Goal: Find specific page/section: Find specific page/section

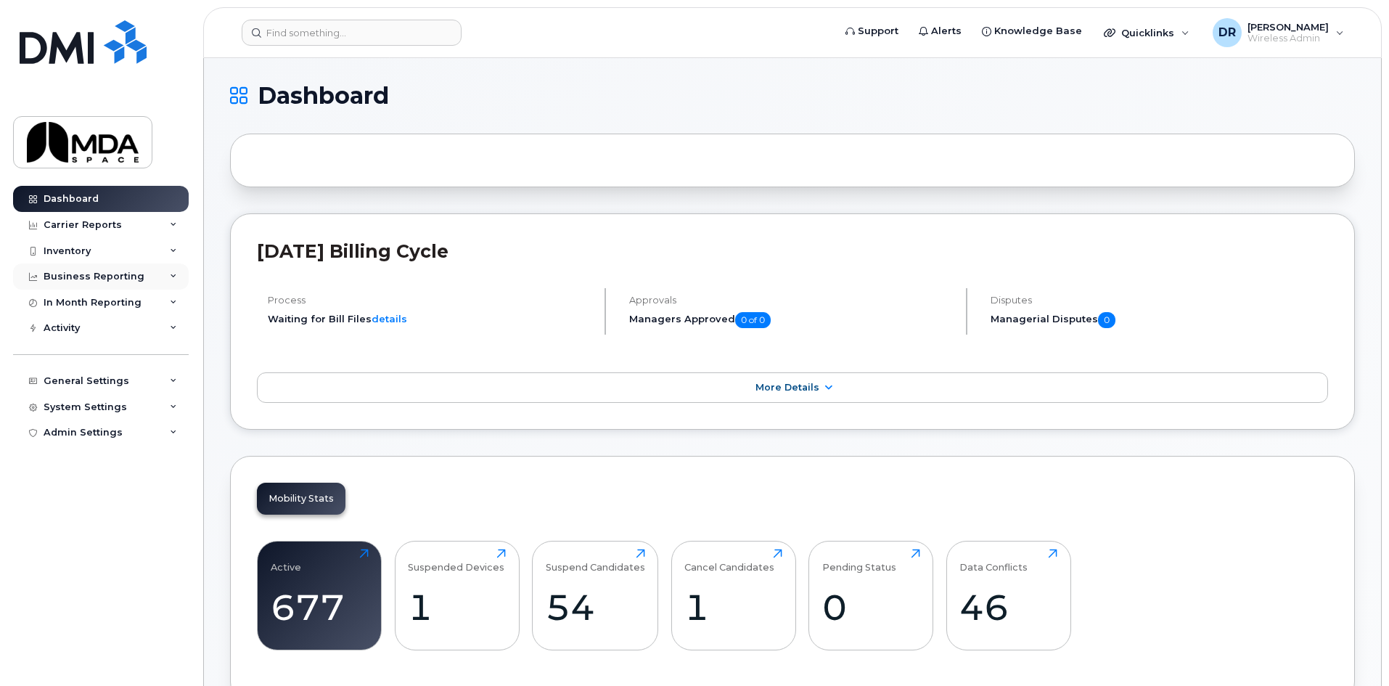
click at [110, 279] on div "Business Reporting" at bounding box center [94, 277] width 101 height 12
click at [67, 250] on div "Inventory" at bounding box center [67, 251] width 47 height 12
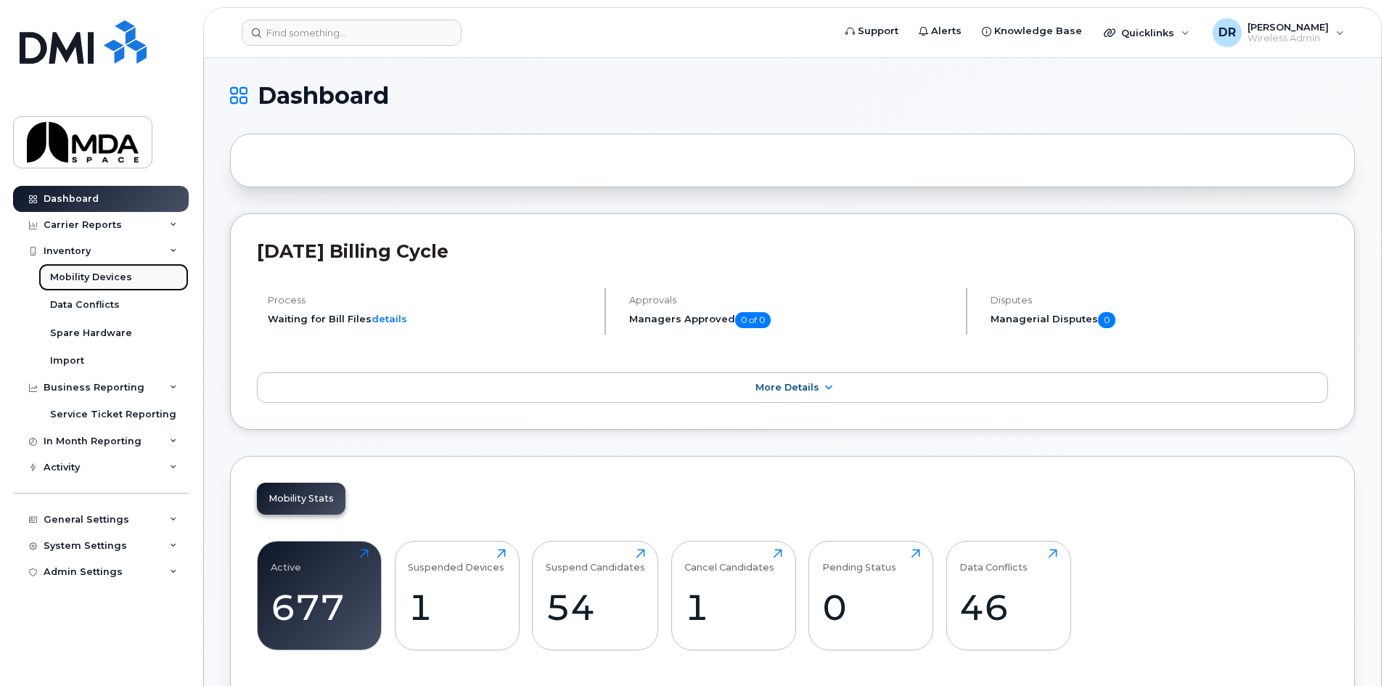
click at [110, 269] on link "Mobility Devices" at bounding box center [113, 277] width 150 height 28
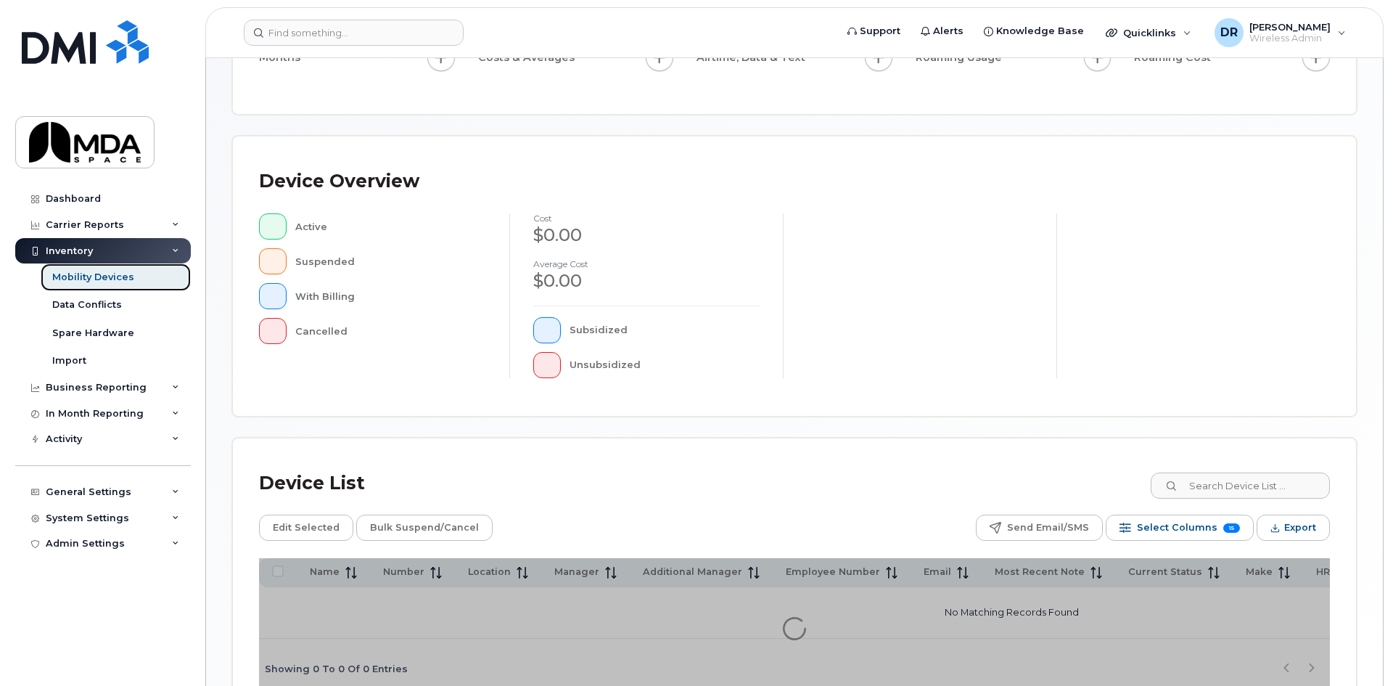
scroll to position [316, 0]
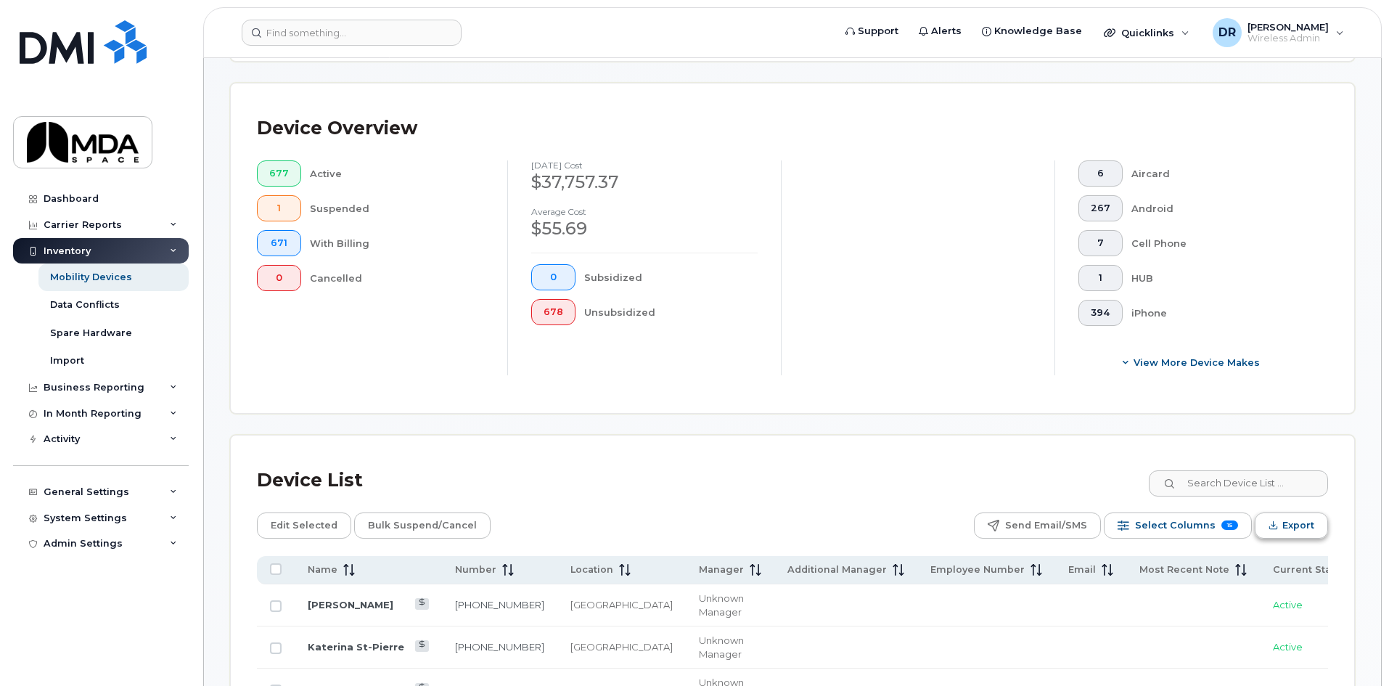
click at [1278, 512] on button "Export" at bounding box center [1291, 525] width 73 height 26
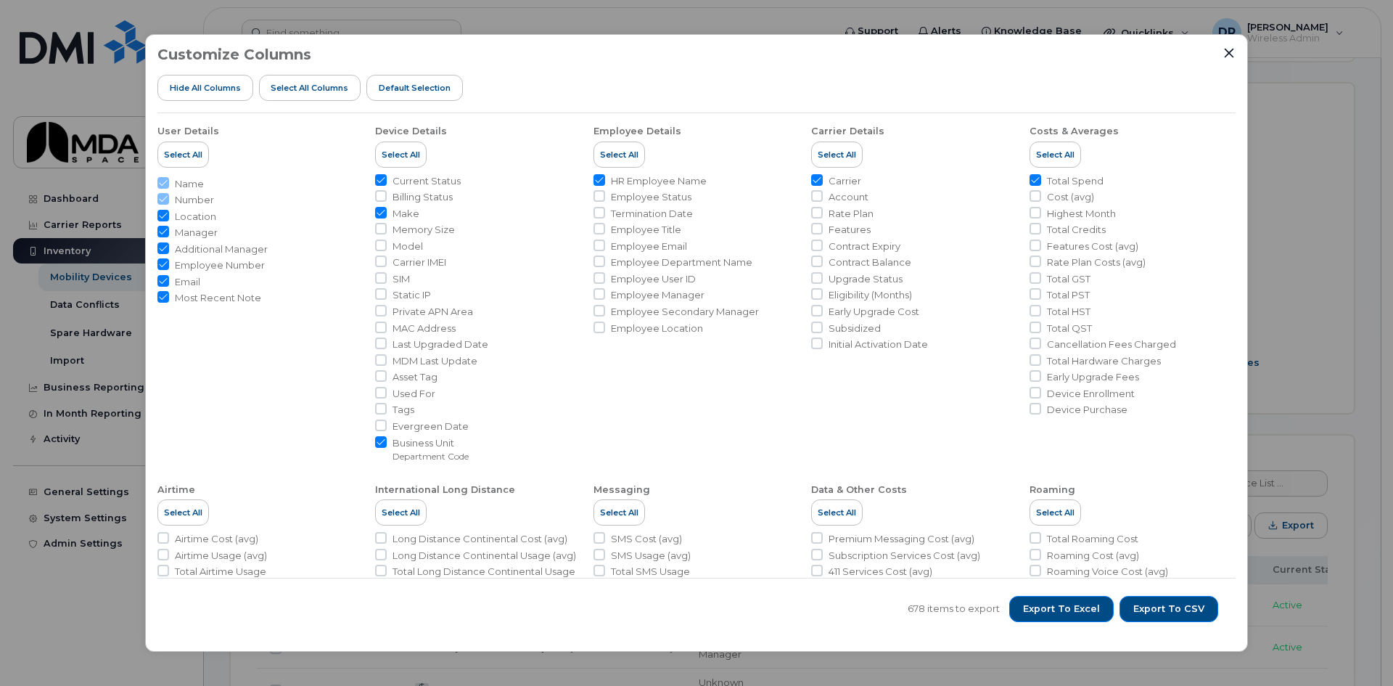
click at [404, 244] on span "Model" at bounding box center [408, 246] width 30 height 14
click at [387, 244] on input "Model" at bounding box center [381, 245] width 12 height 12
checkbox input "true"
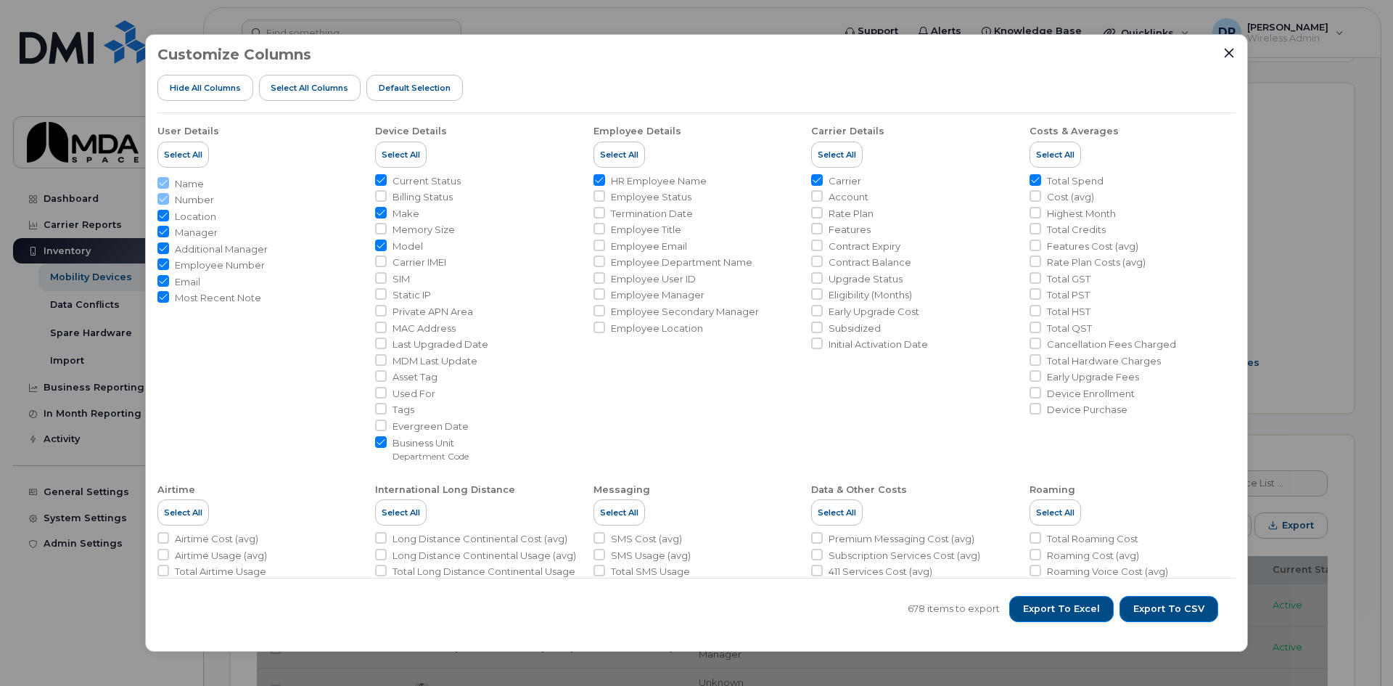
click at [430, 263] on span "Carrier IMEI" at bounding box center [420, 262] width 54 height 14
click at [387, 263] on input "Carrier IMEI" at bounding box center [381, 261] width 12 height 12
checkbox input "true"
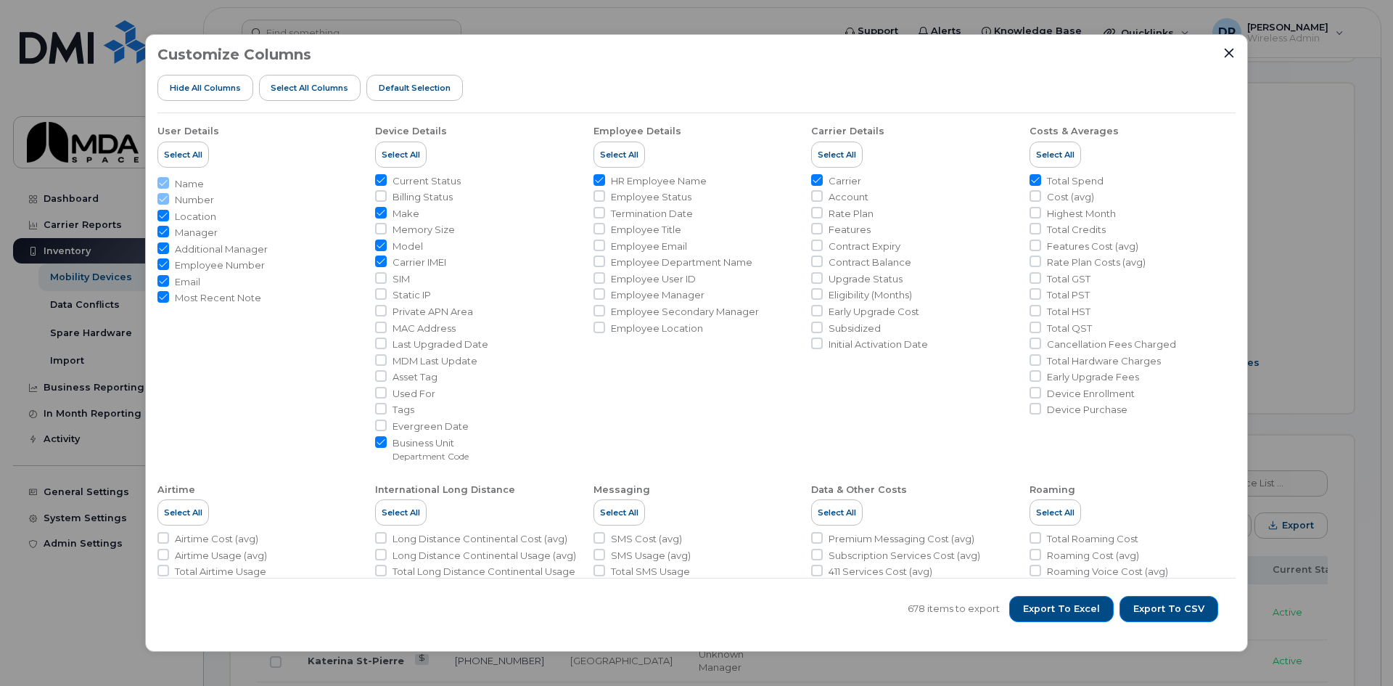
click at [851, 197] on span "Account" at bounding box center [849, 197] width 40 height 14
click at [823, 197] on input "Account" at bounding box center [817, 196] width 12 height 12
checkbox input "true"
click at [840, 275] on span "Upgrade Status" at bounding box center [866, 279] width 74 height 14
click at [823, 275] on input "Upgrade Status" at bounding box center [817, 278] width 12 height 12
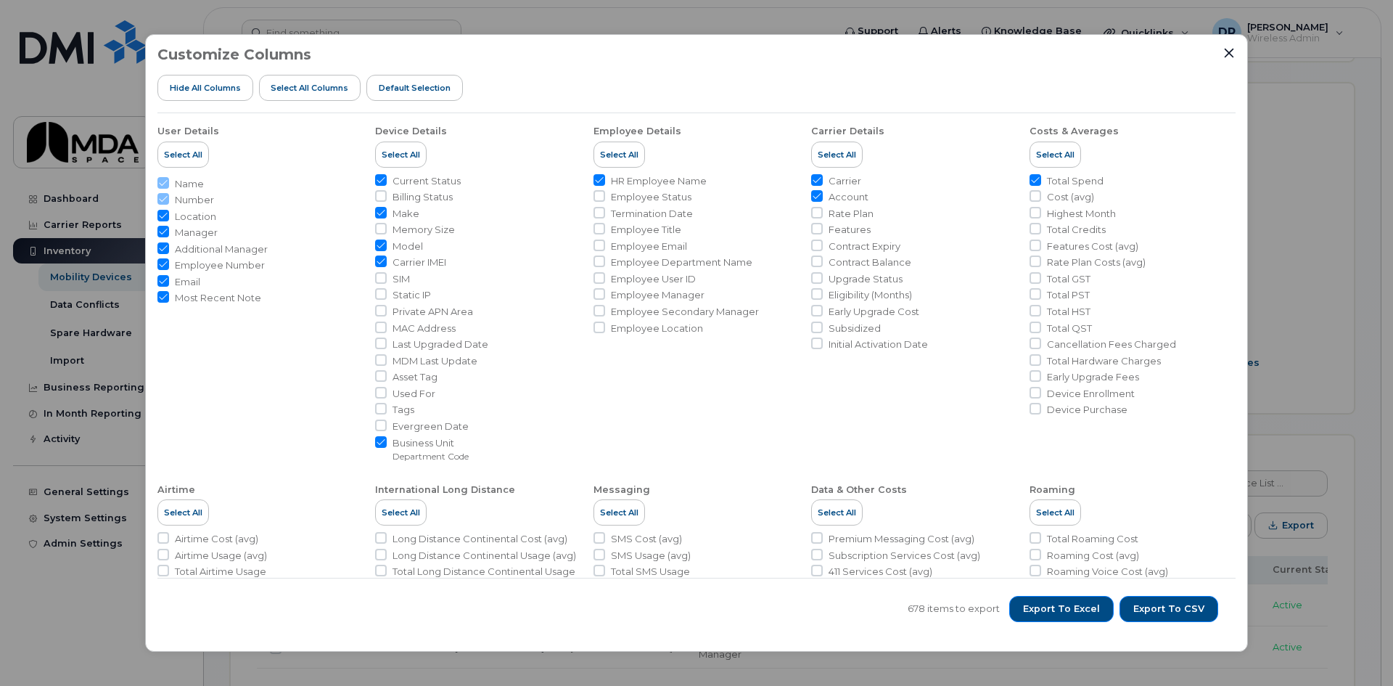
checkbox input "true"
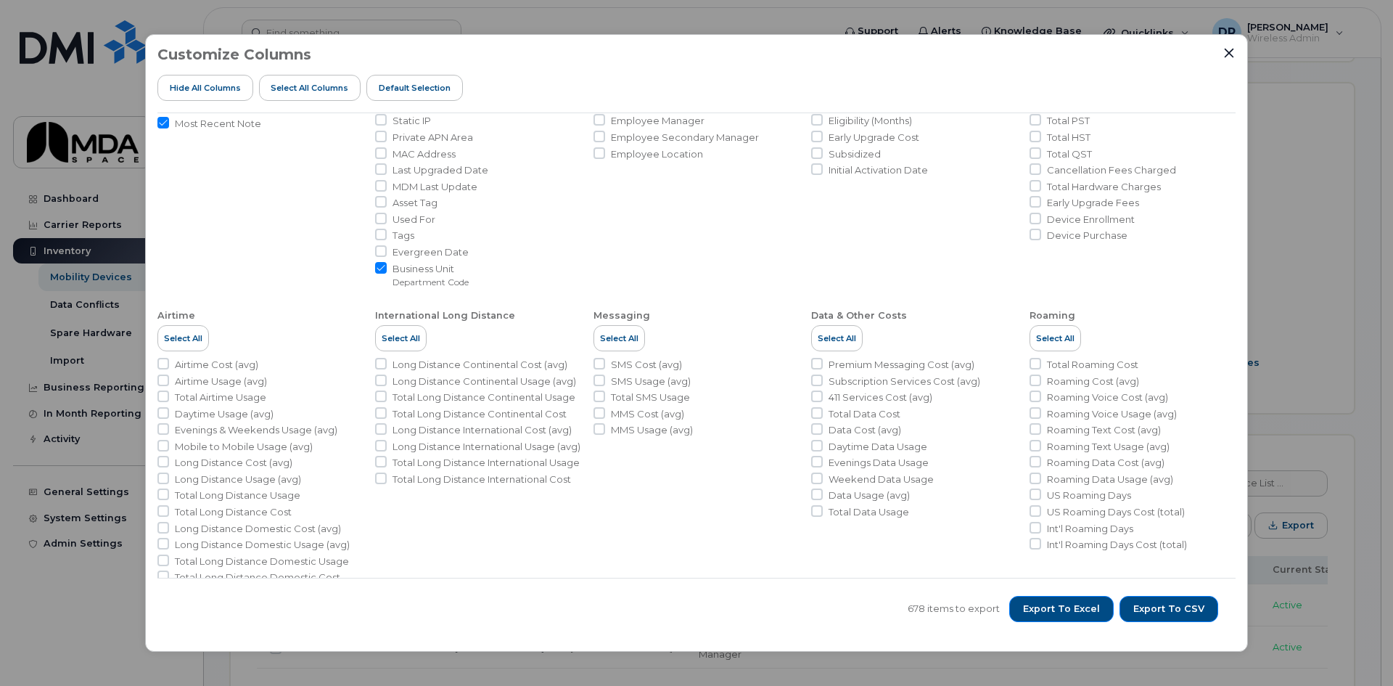
scroll to position [199, 0]
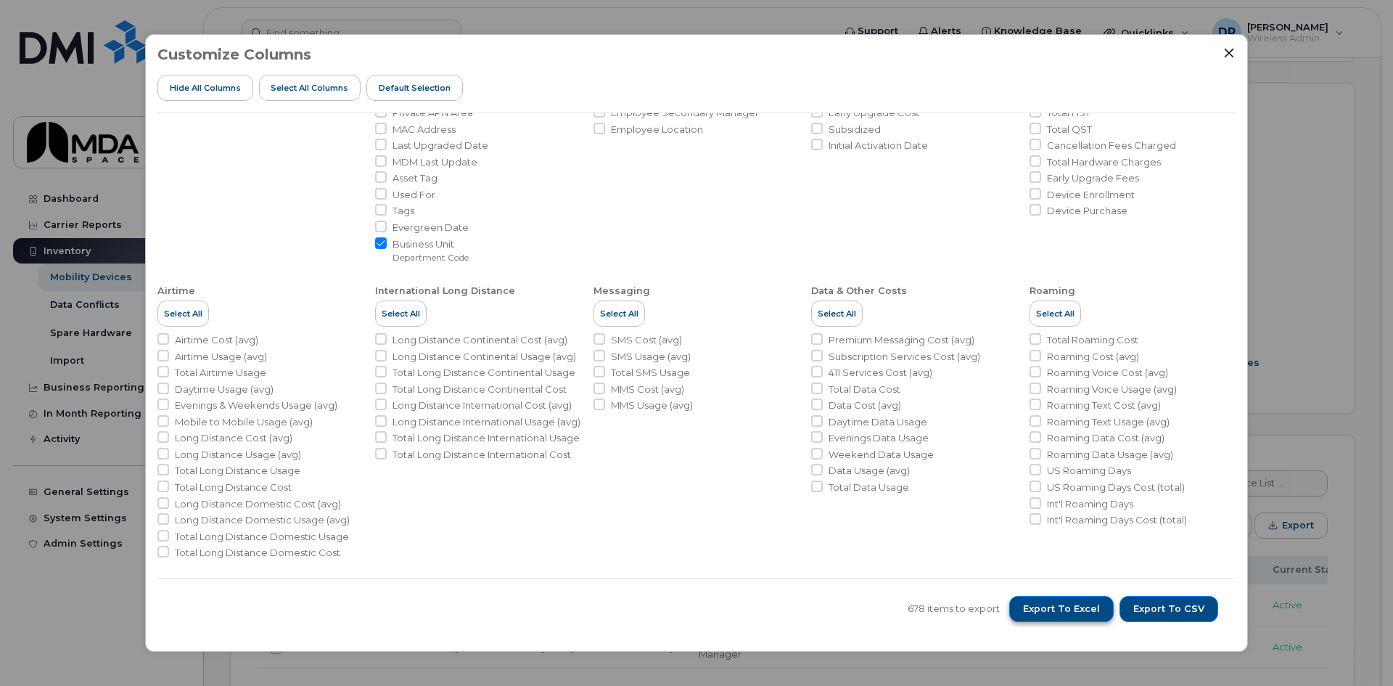
click at [1067, 606] on span "Export to Excel" at bounding box center [1061, 608] width 77 height 13
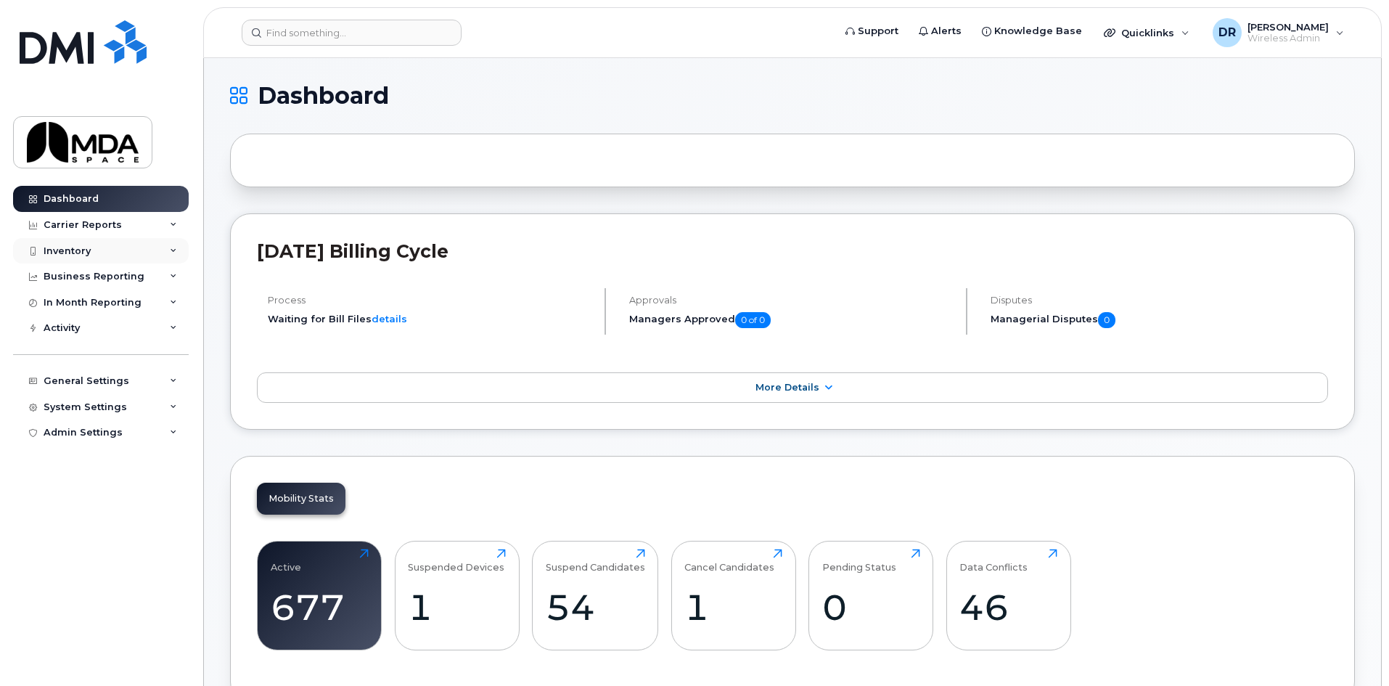
click at [78, 248] on div "Inventory" at bounding box center [67, 251] width 47 height 12
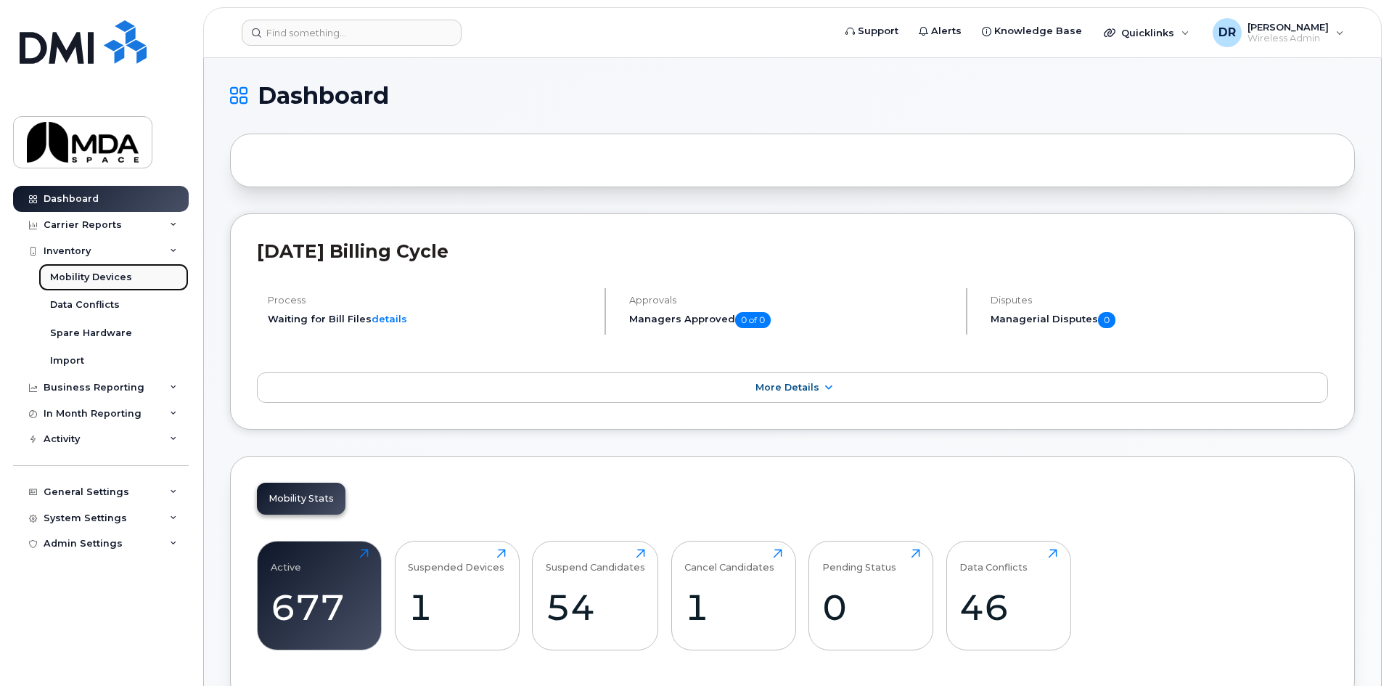
click at [83, 281] on div "Mobility Devices" at bounding box center [91, 277] width 82 height 13
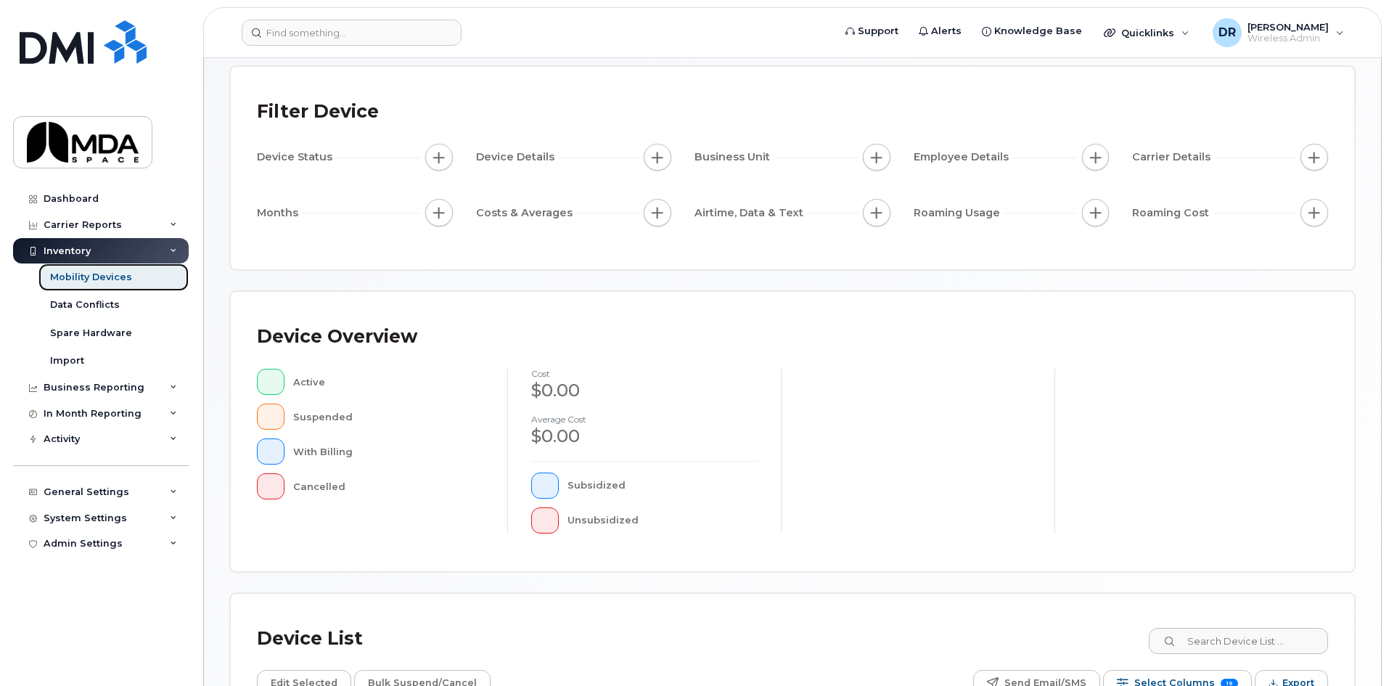
scroll to position [316, 0]
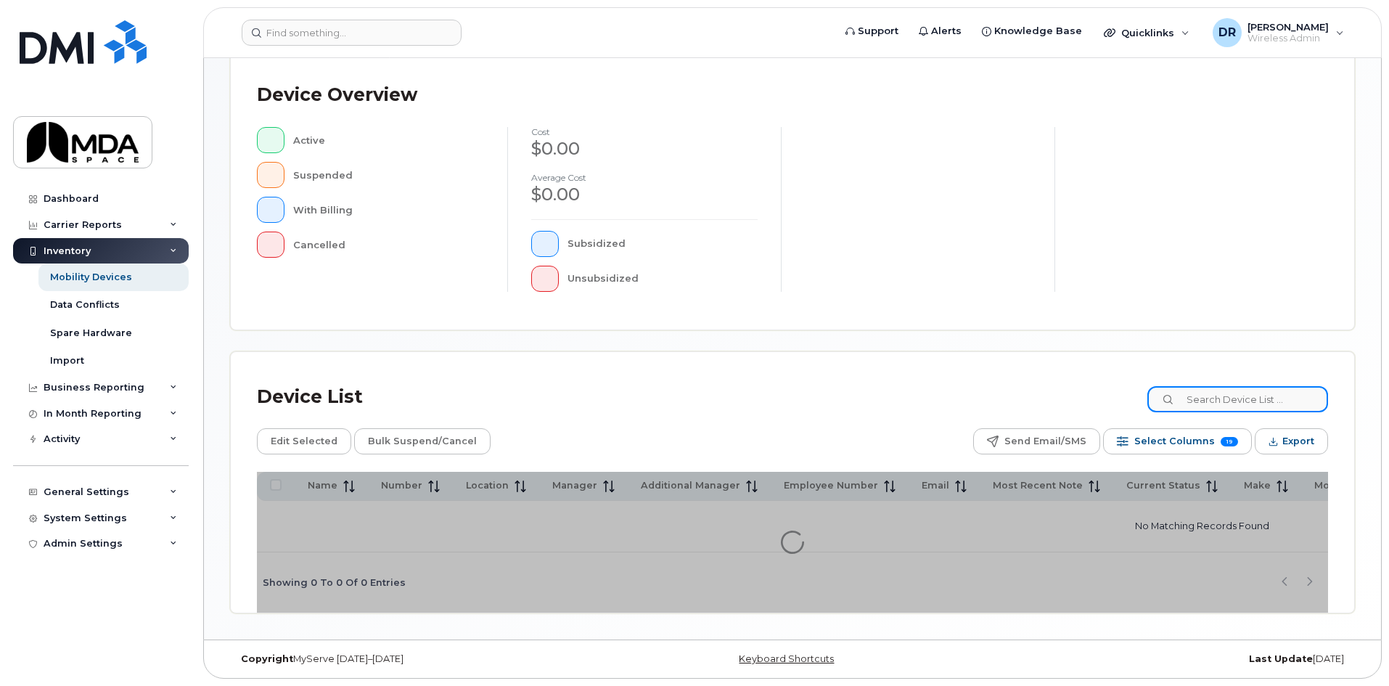
click at [1228, 393] on input at bounding box center [1237, 399] width 181 height 26
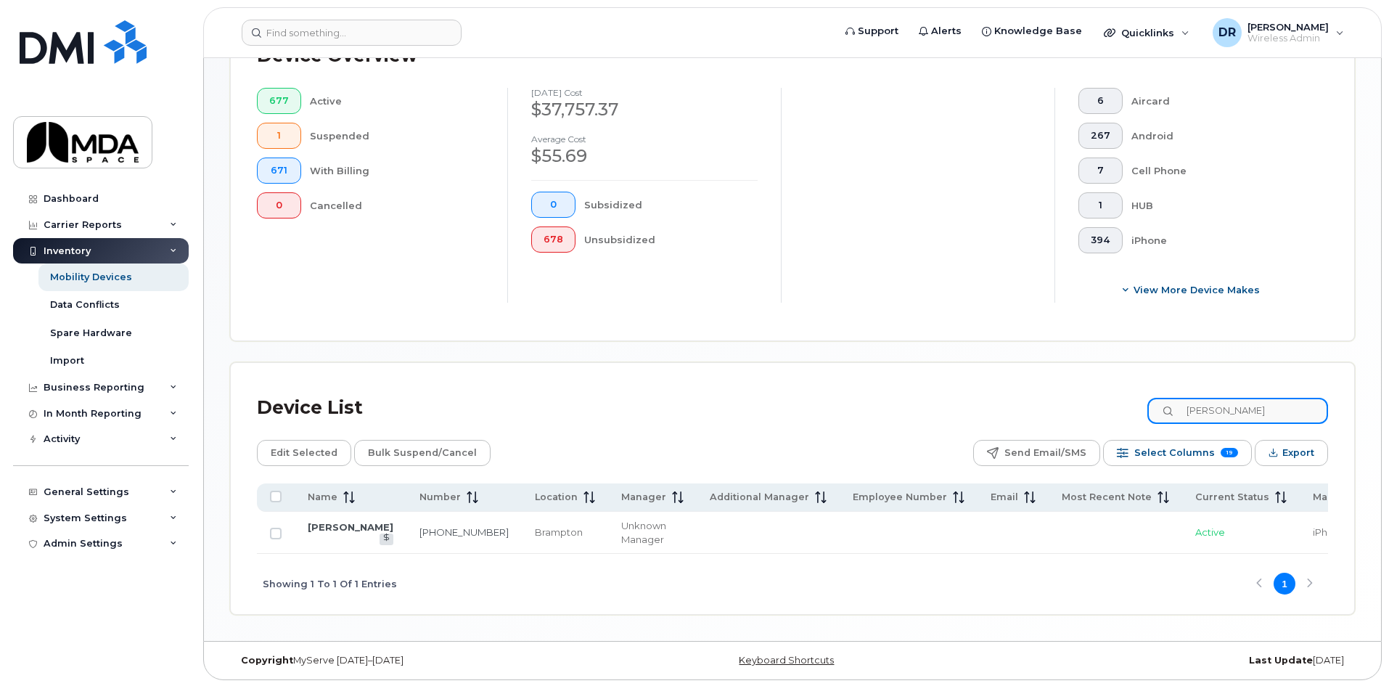
scroll to position [393, 0]
type input "[PERSON_NAME]"
click at [322, 520] on link "[PERSON_NAME]" at bounding box center [351, 526] width 86 height 12
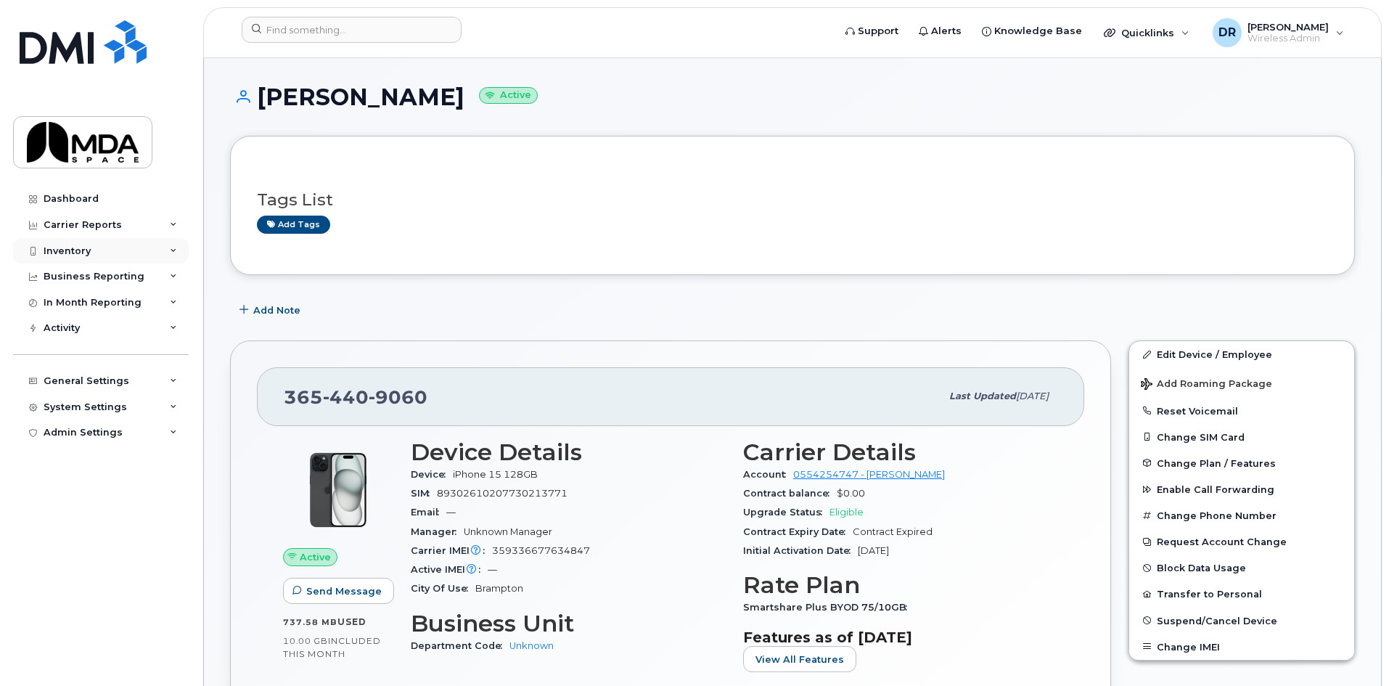
click at [66, 257] on div "Inventory" at bounding box center [101, 251] width 176 height 26
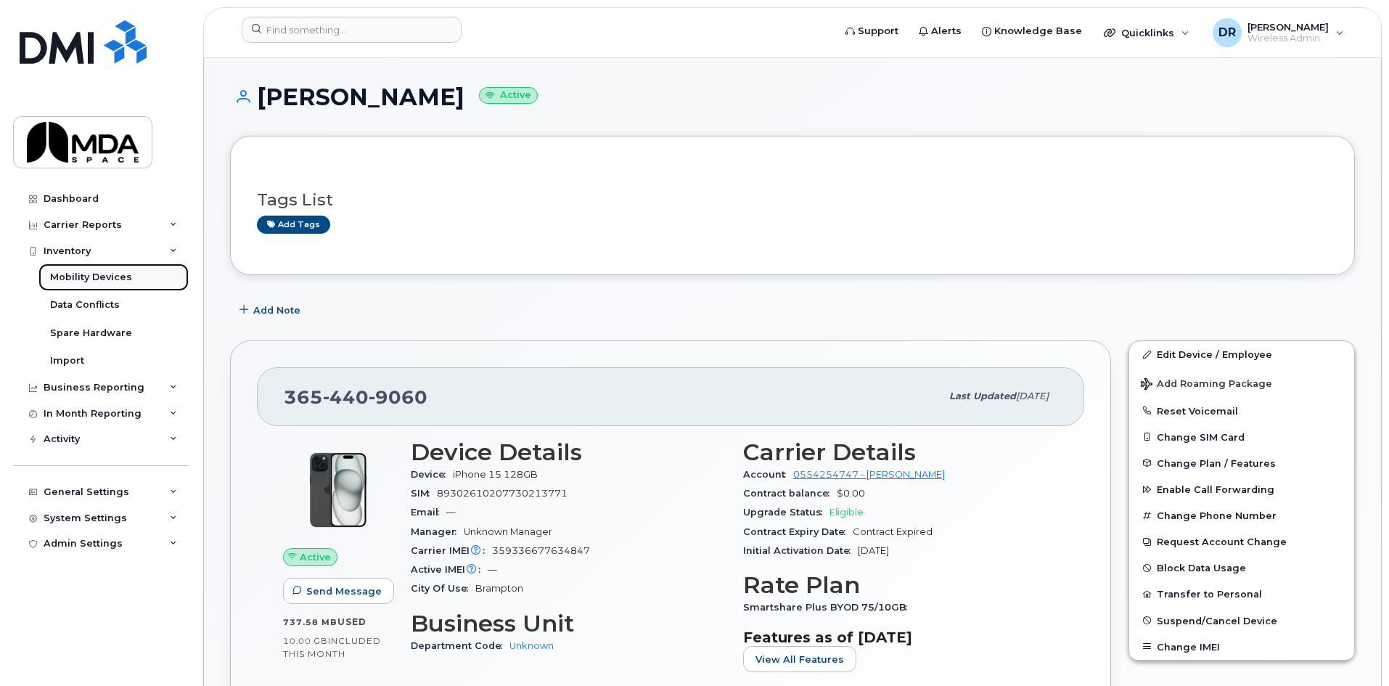
click at [99, 284] on div "Mobility Devices" at bounding box center [91, 277] width 82 height 13
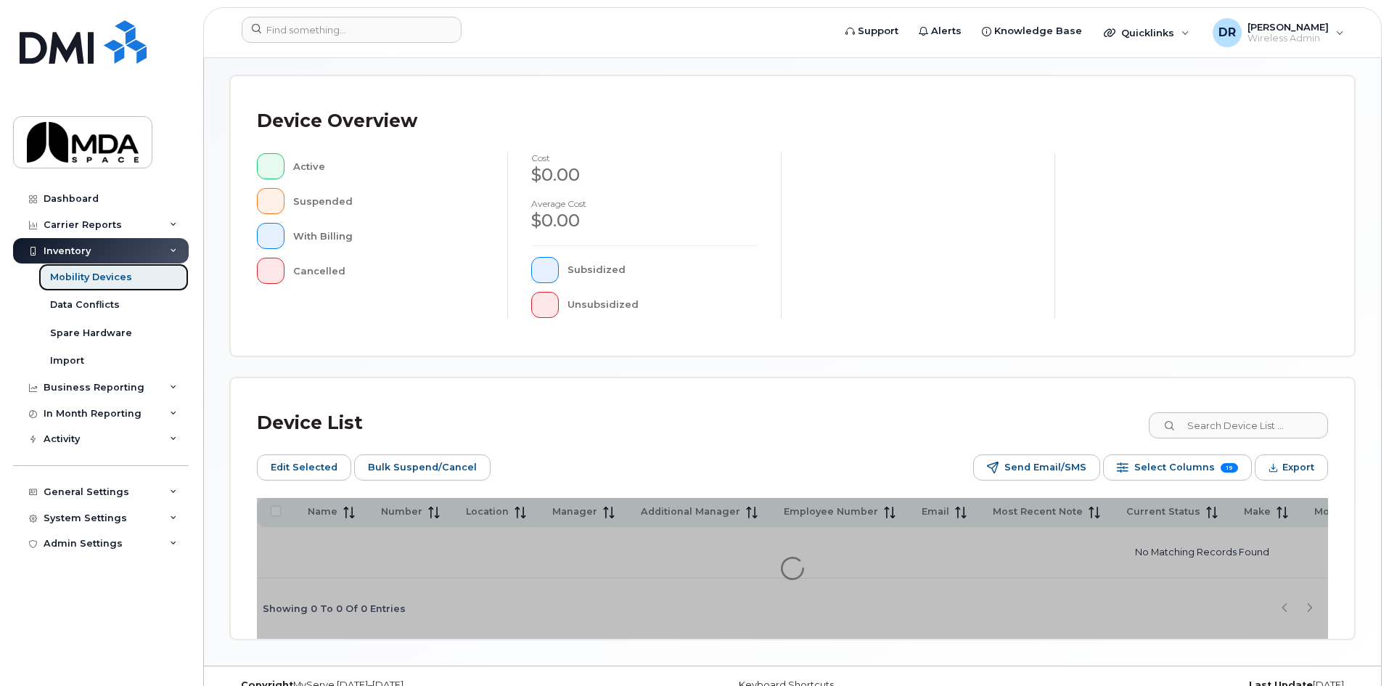
scroll to position [343, 0]
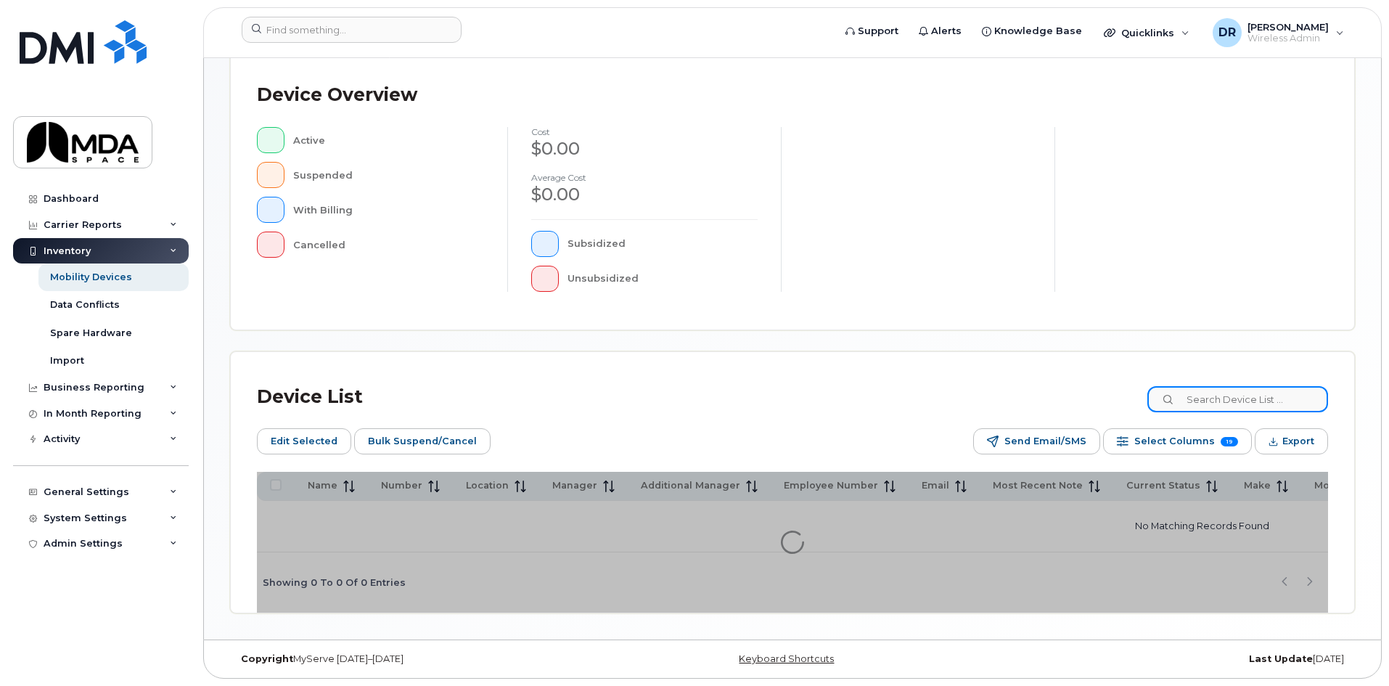
click at [1210, 397] on input at bounding box center [1237, 399] width 181 height 26
type input "chan"
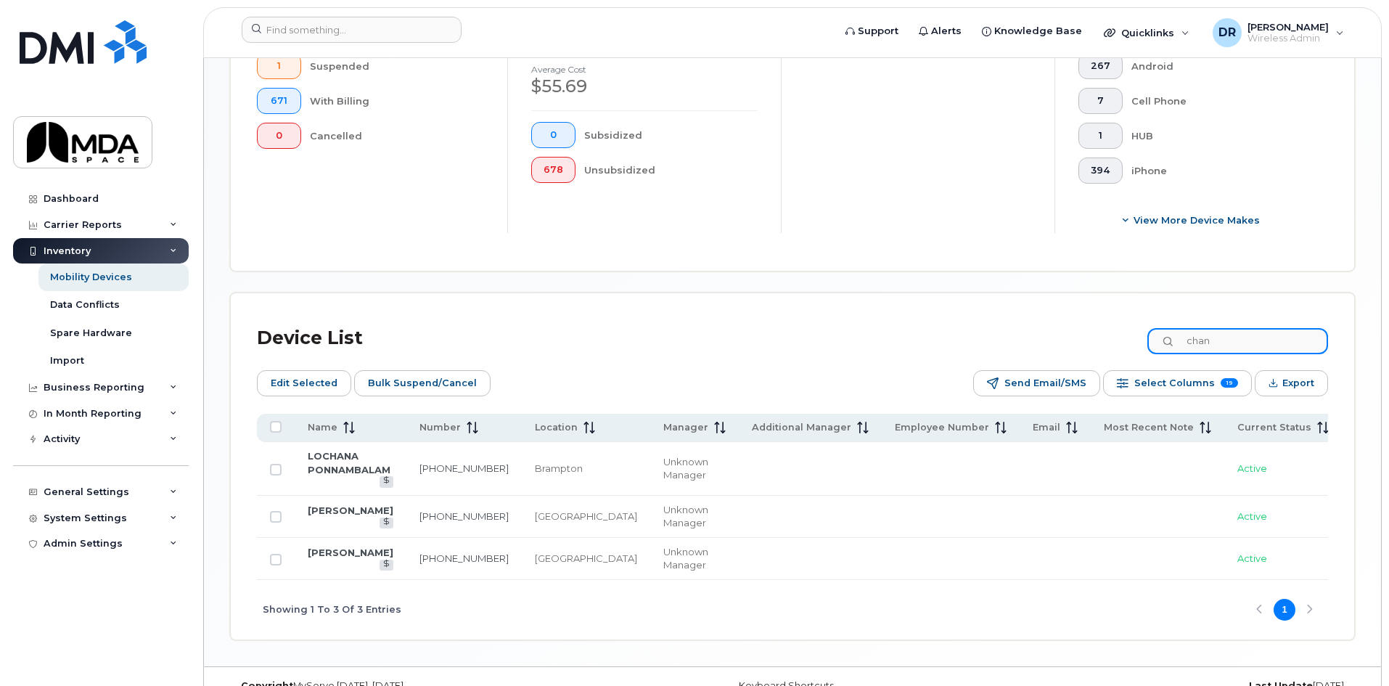
scroll to position [504, 0]
